Goal: Transaction & Acquisition: Download file/media

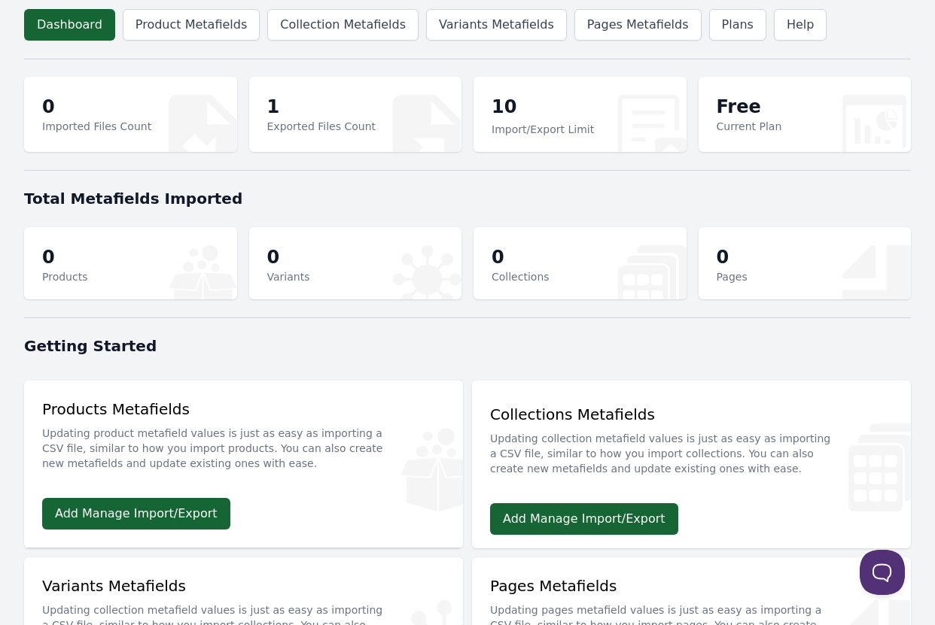
click at [299, 126] on p "Exported Files Count" at bounding box center [321, 126] width 109 height 15
click at [492, 30] on link "Variants Metafields" at bounding box center [496, 25] width 141 height 32
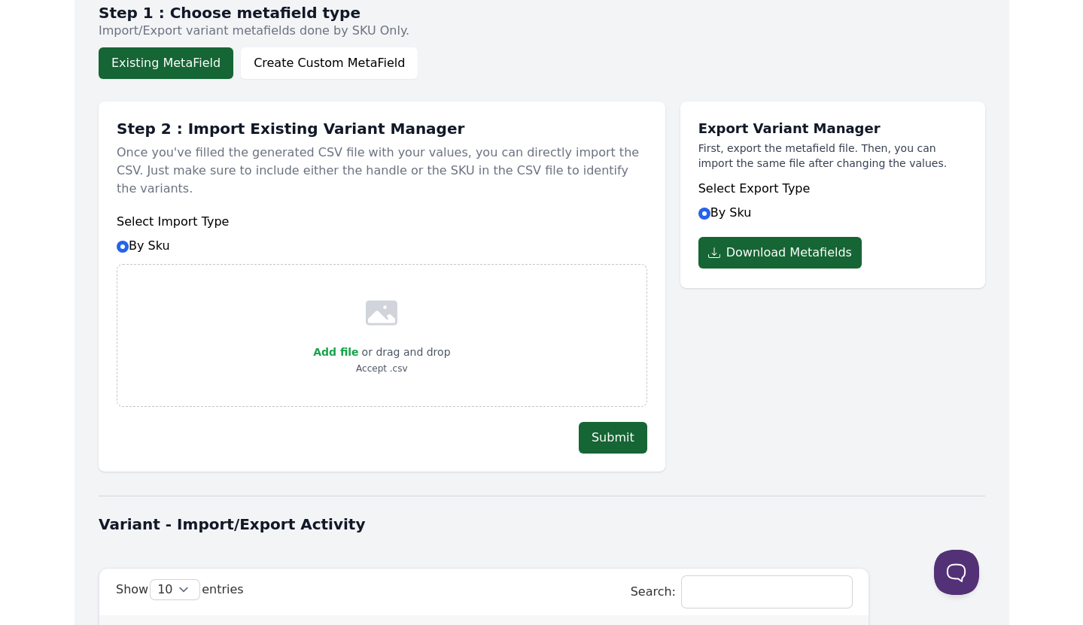
scroll to position [229, 0]
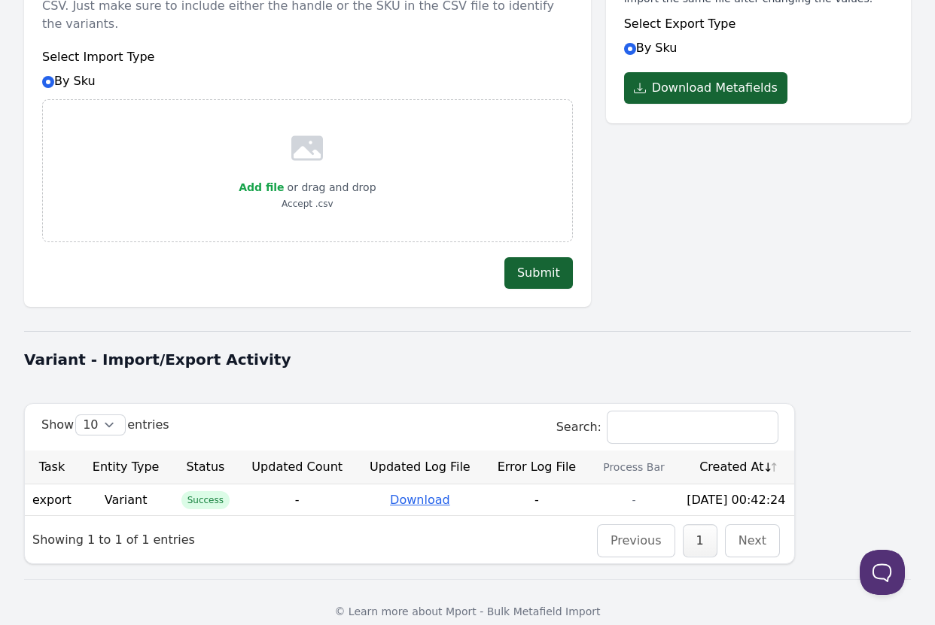
click at [415, 493] on link "Download" at bounding box center [420, 500] width 60 height 14
click at [741, 239] on div "Export Variant Manager First, export the metafield file. Then, you can import t…" at bounding box center [758, 114] width 305 height 385
click at [758, 169] on div "Export Variant Manager First, export the metafield file. Then, you can import t…" at bounding box center [758, 114] width 305 height 385
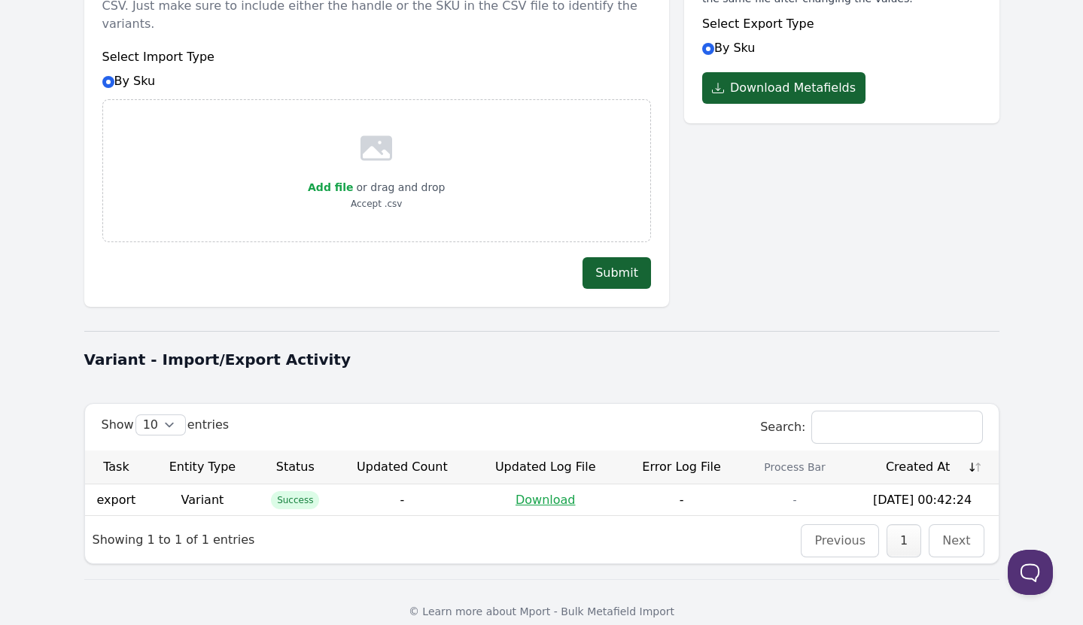
click at [934, 173] on div "Export Variant Manager First, export the metafield file. Then, you can import t…" at bounding box center [841, 114] width 315 height 385
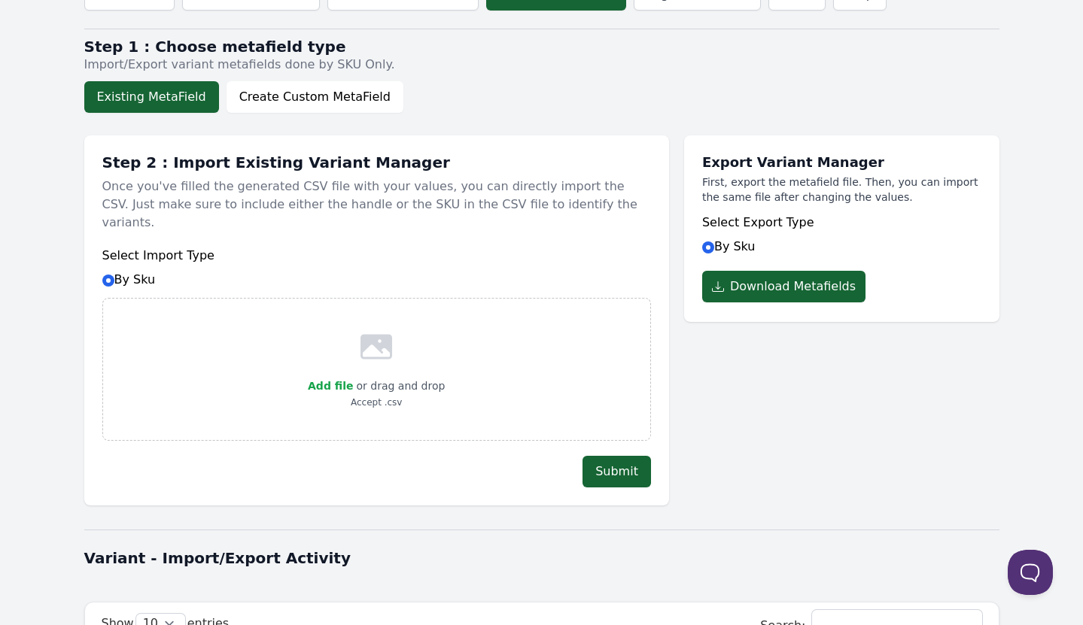
scroll to position [3, 0]
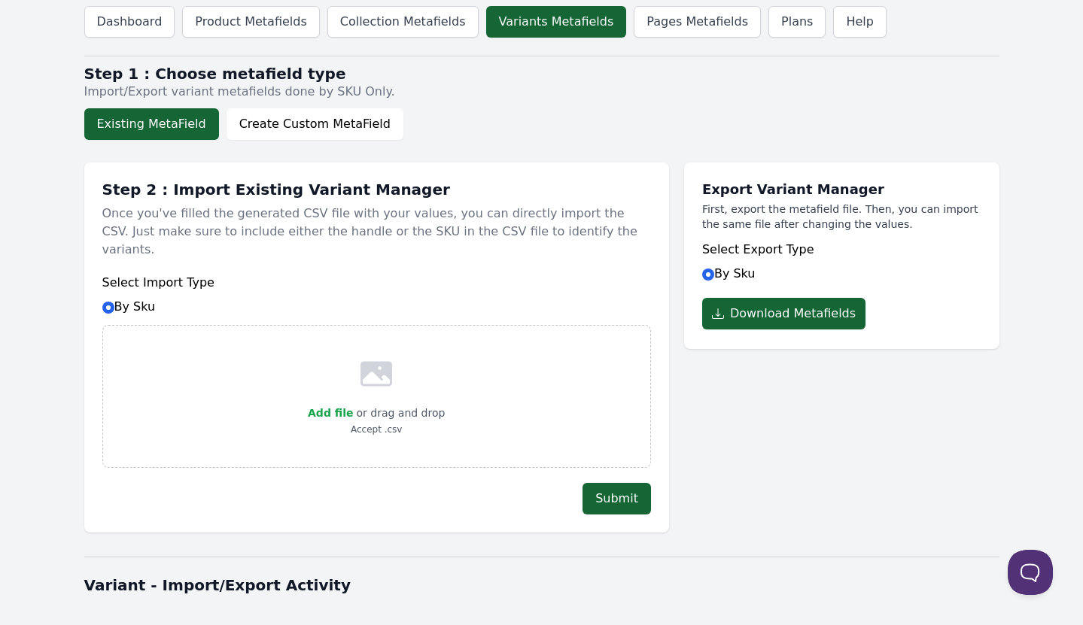
click at [168, 124] on button "Existing MetaField" at bounding box center [151, 124] width 135 height 32
click at [310, 126] on button "Create Custom MetaField" at bounding box center [314, 124] width 177 height 32
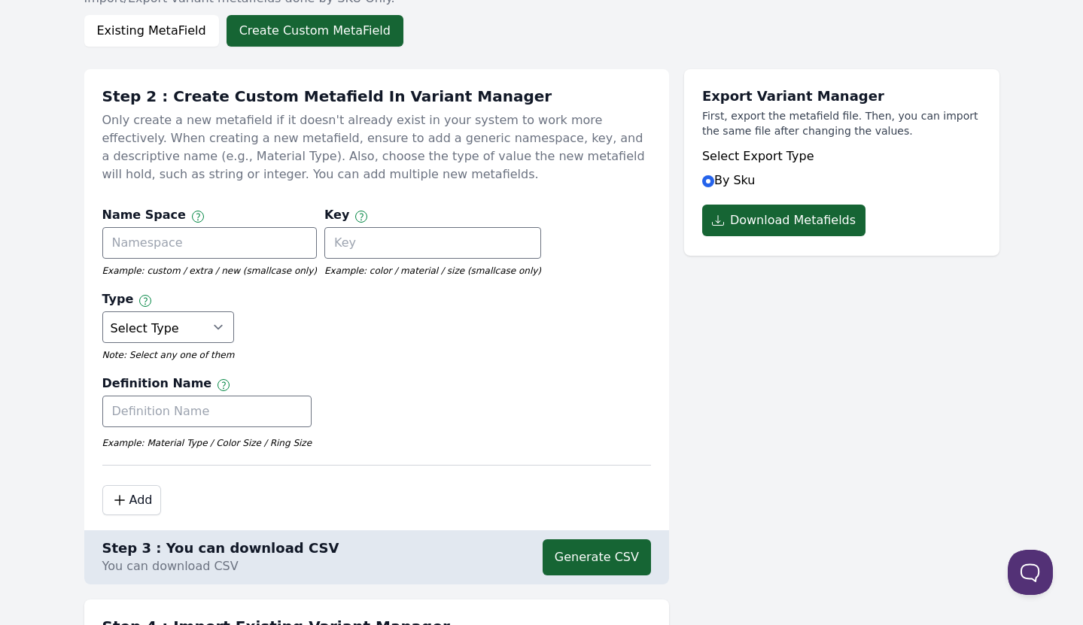
scroll to position [78, 0]
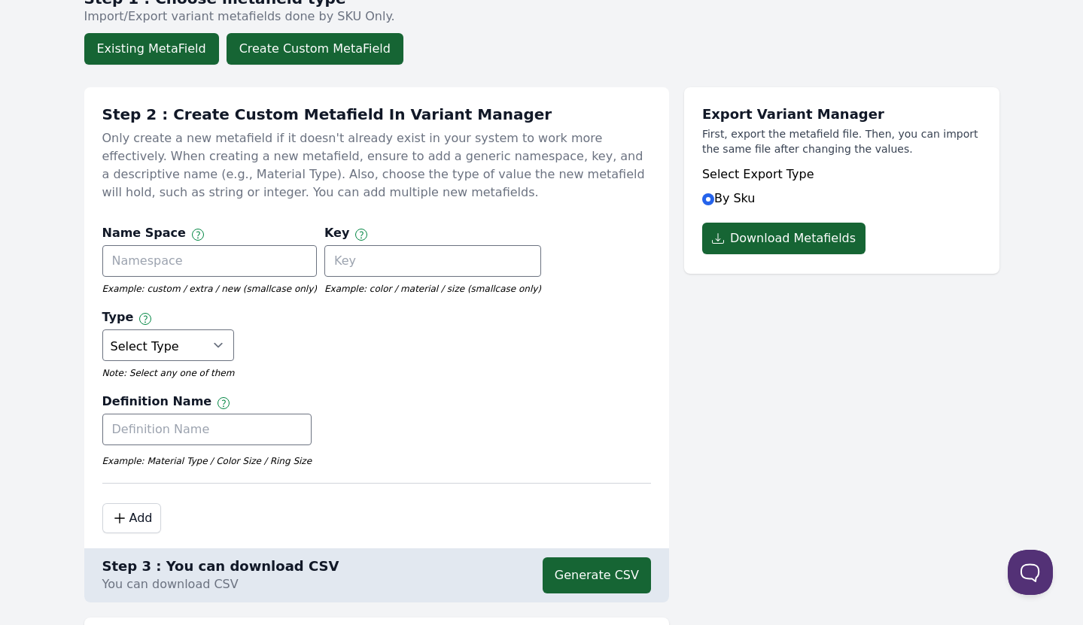
click at [151, 47] on button "Existing MetaField" at bounding box center [151, 49] width 135 height 32
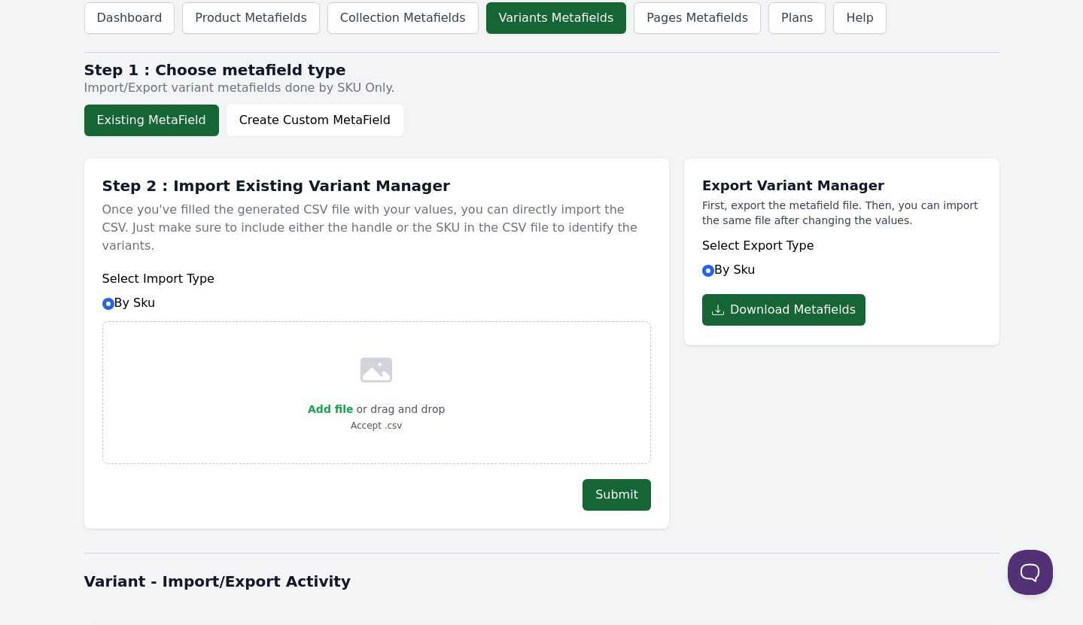
scroll to position [0, 0]
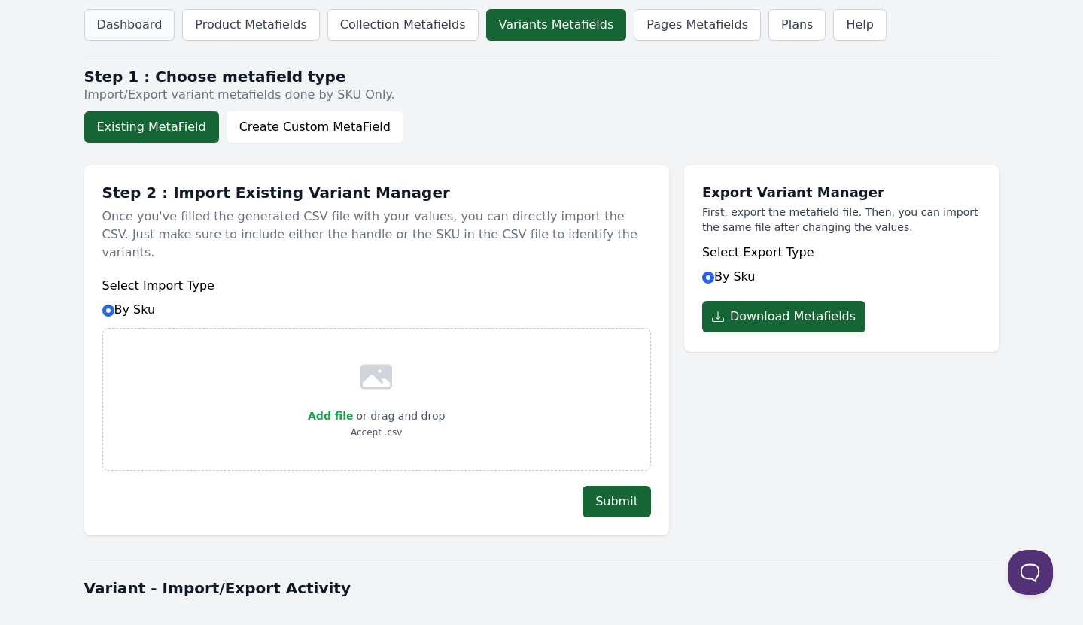
click at [136, 28] on link "Dashboard" at bounding box center [129, 25] width 91 height 32
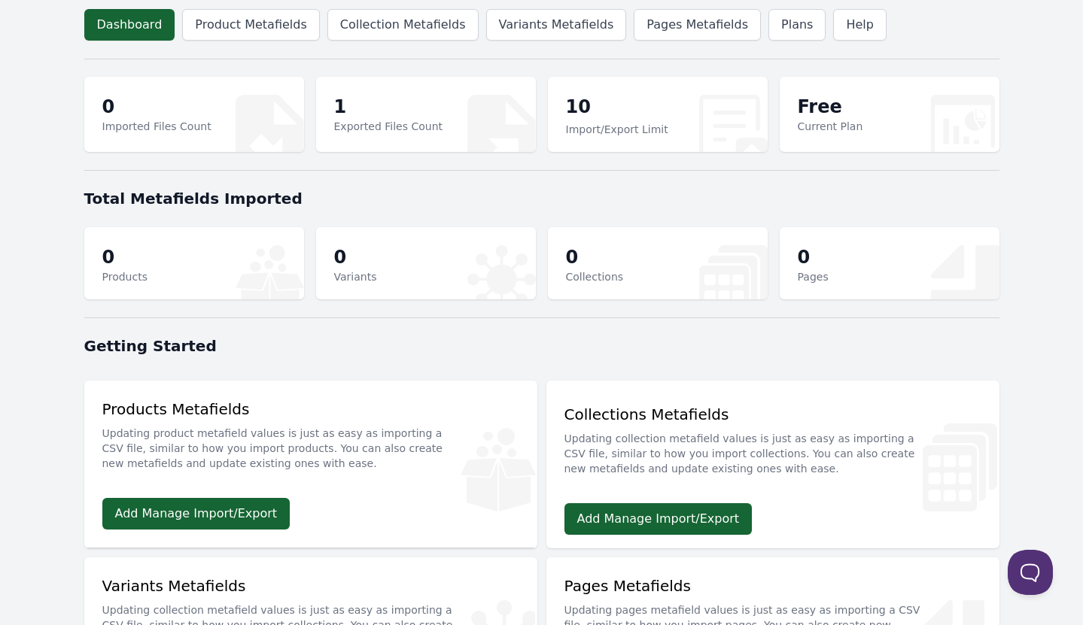
click at [41, 298] on body "Dashboard Product Metafields Collection Metafields Variants Metafields Pages Me…" at bounding box center [541, 485] width 1083 height 971
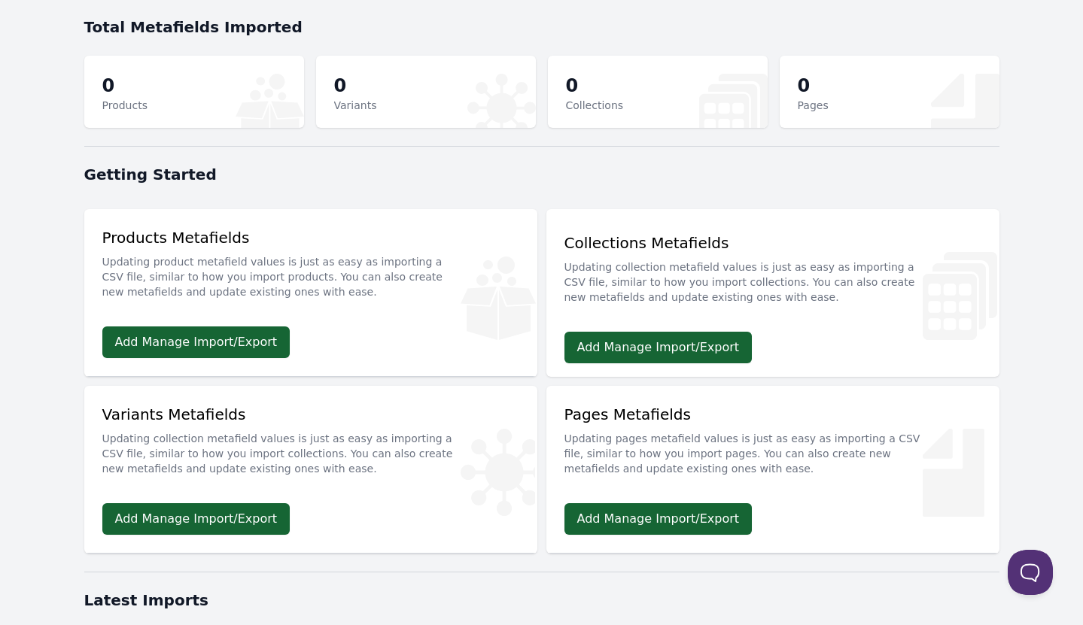
scroll to position [226, 0]
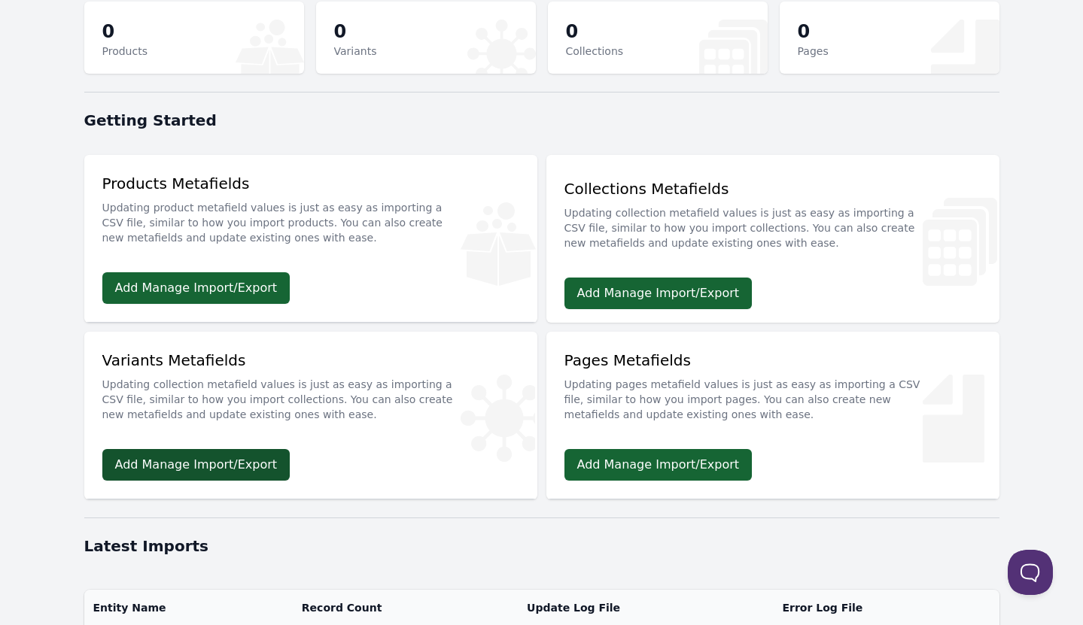
click at [214, 470] on link "Add Manage Import/Export" at bounding box center [196, 465] width 188 height 32
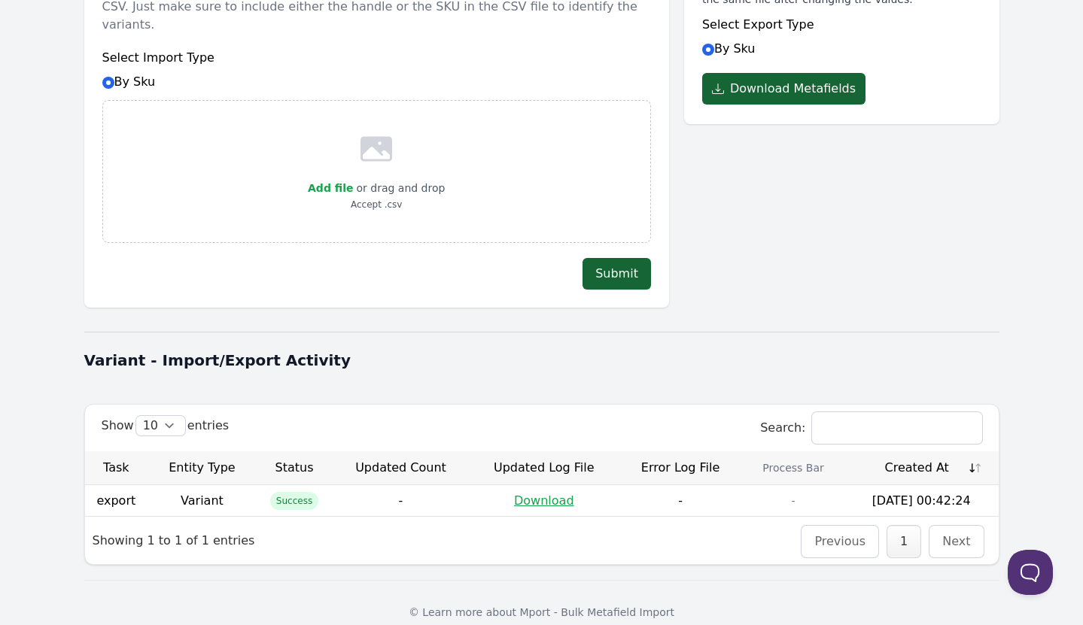
scroll to position [229, 0]
click at [551, 493] on link "Download" at bounding box center [544, 500] width 60 height 14
click at [1044, 73] on body "Dashboard Product Metafields Collection Metafields Variants Metafields Pages Me…" at bounding box center [541, 207] width 1083 height 872
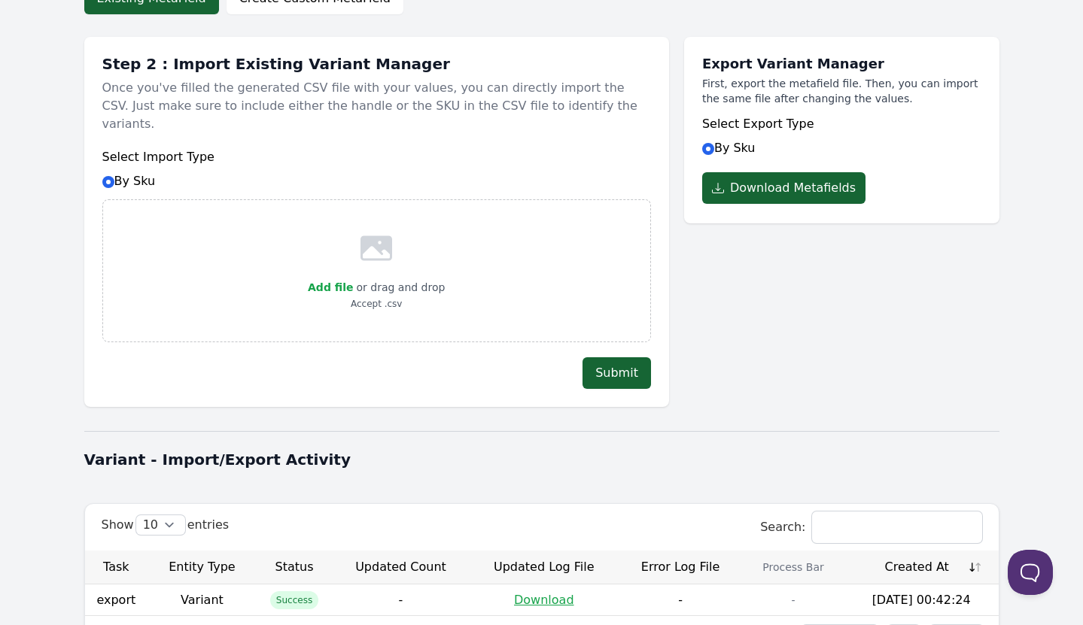
scroll to position [0, 0]
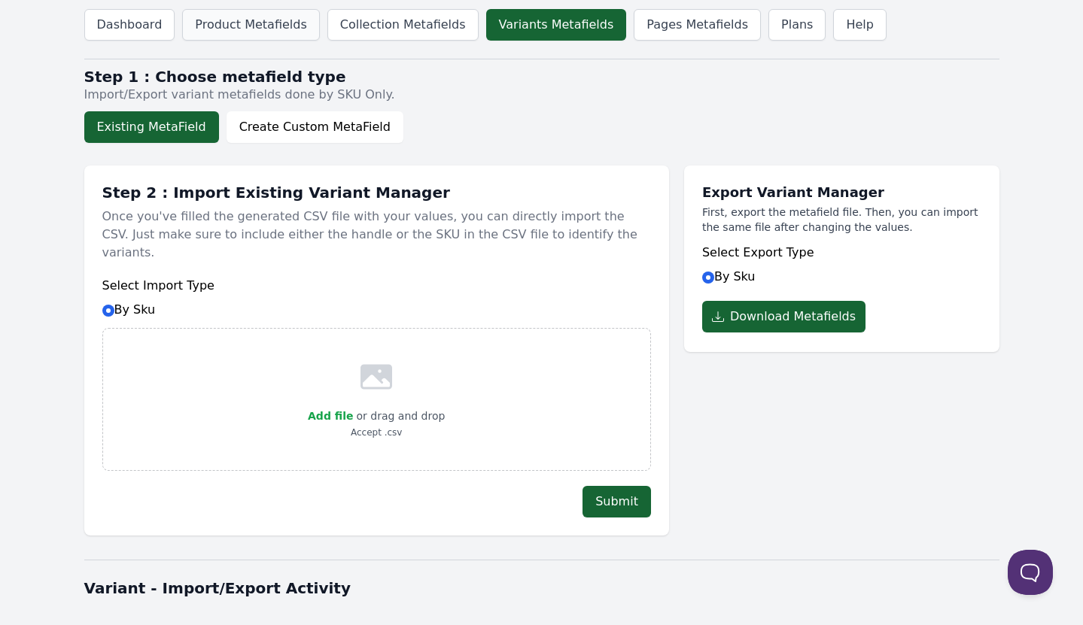
click at [242, 22] on link "Product Metafields" at bounding box center [250, 25] width 137 height 32
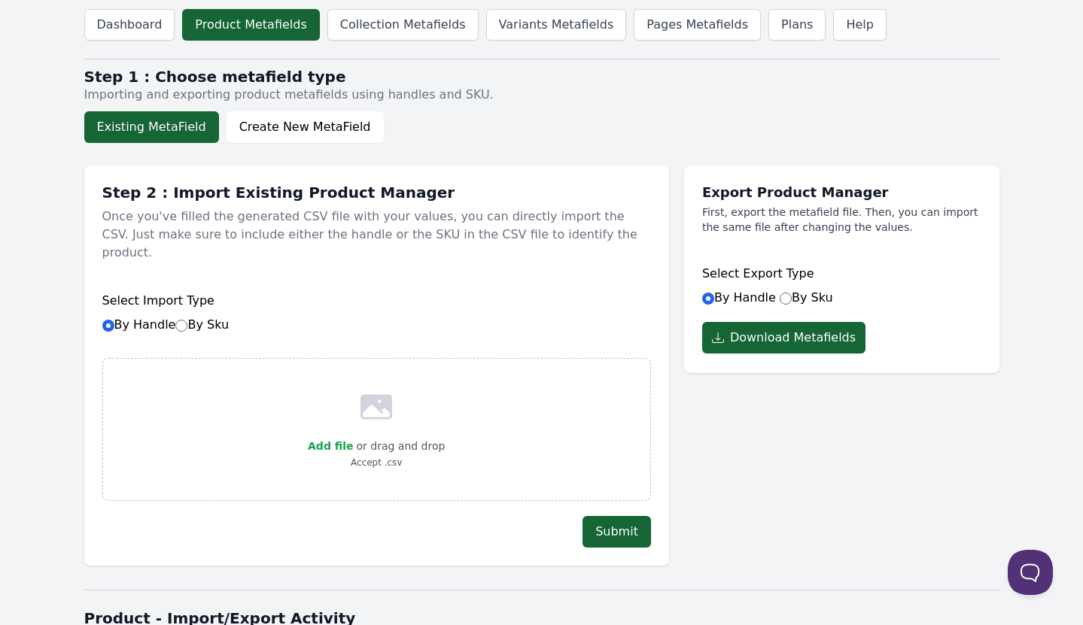
click at [792, 301] on label "By Sku" at bounding box center [806, 297] width 53 height 14
click at [792, 301] on input "By Sku" at bounding box center [786, 299] width 12 height 12
radio input "true"
click at [771, 336] on button "Download Metafields" at bounding box center [783, 338] width 163 height 32
click at [32, 321] on body "Dashboard Product Metafields Collection Metafields Variants Metafields Pages Me…" at bounding box center [541, 451] width 1083 height 902
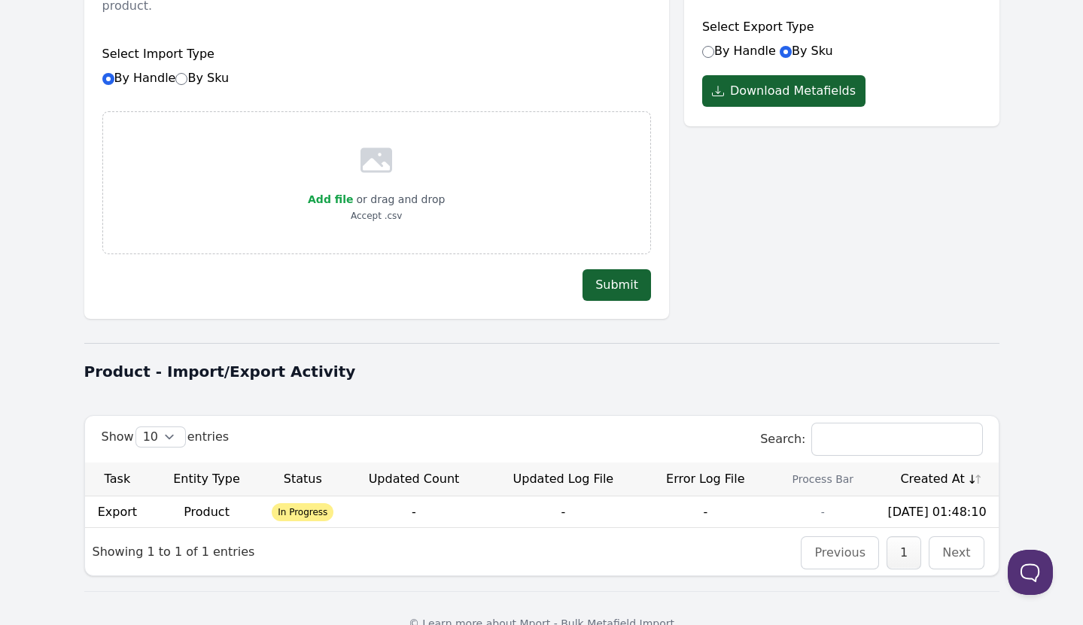
scroll to position [259, 0]
